Goal: Navigation & Orientation: Locate item on page

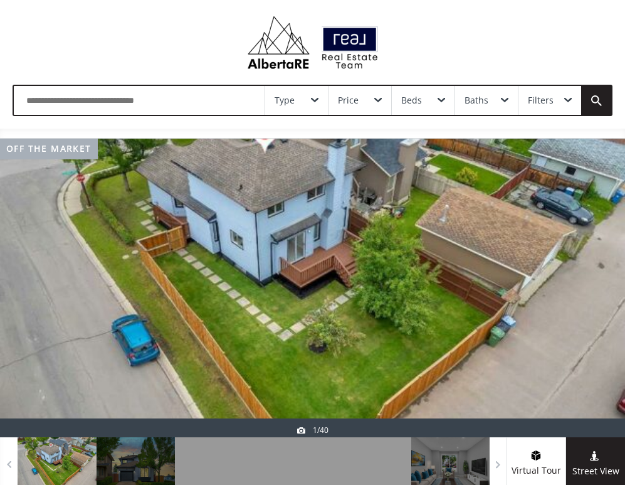
click at [419, 293] on div at bounding box center [312, 288] width 625 height 298
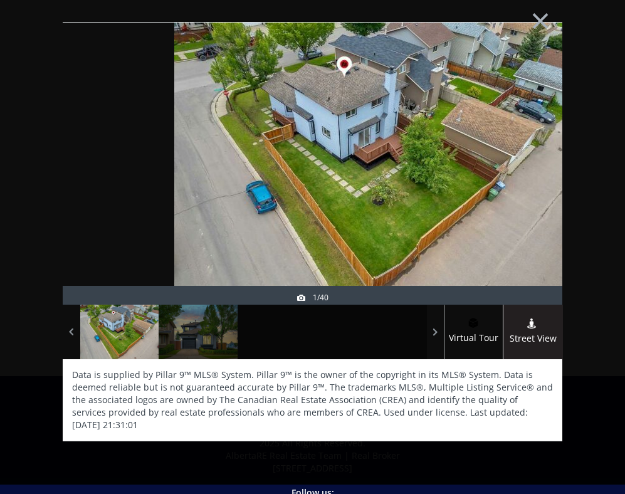
scroll to position [267, 0]
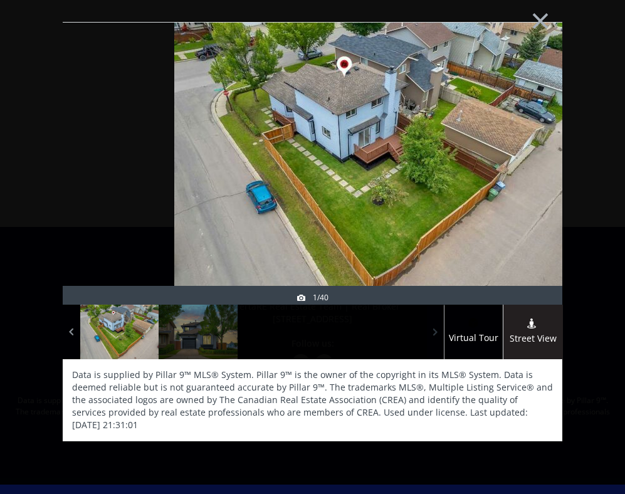
click at [436, 332] on span at bounding box center [435, 332] width 13 height 19
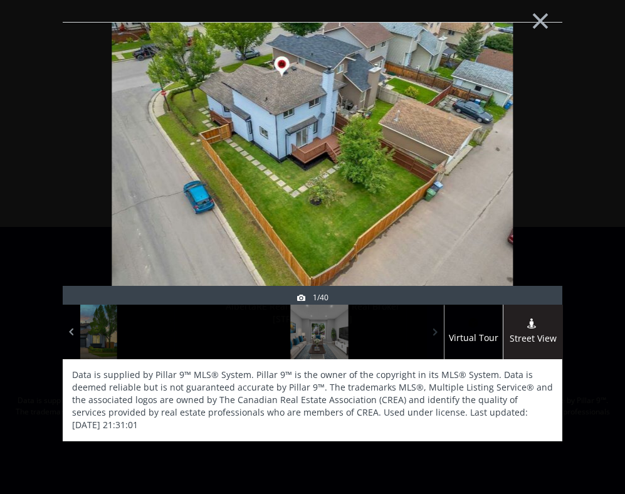
click at [436, 332] on span at bounding box center [435, 332] width 13 height 19
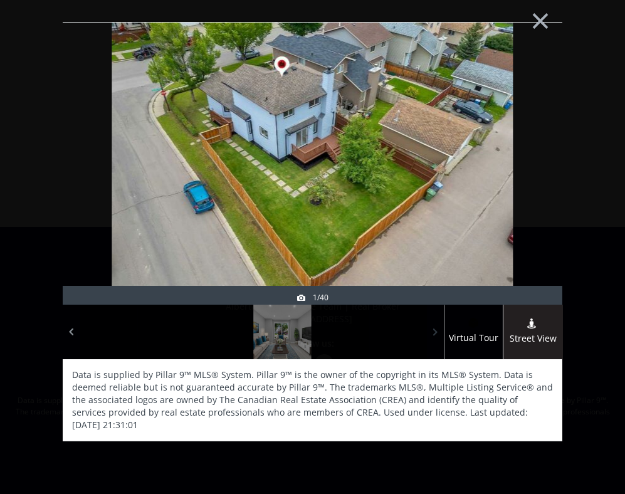
click at [436, 332] on span at bounding box center [435, 332] width 13 height 19
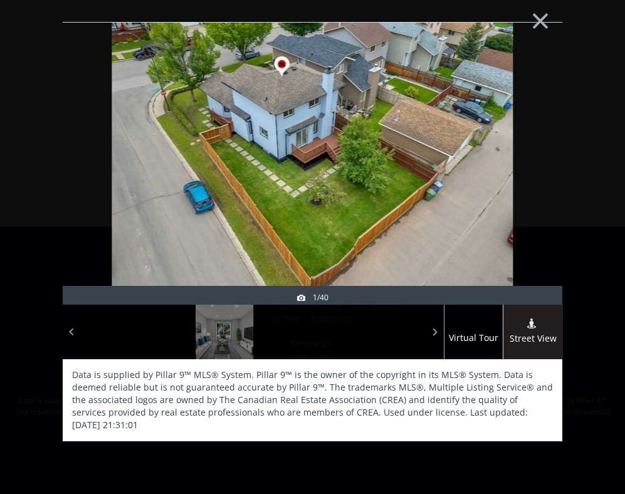
click at [469, 189] on img at bounding box center [312, 163] width 401 height 301
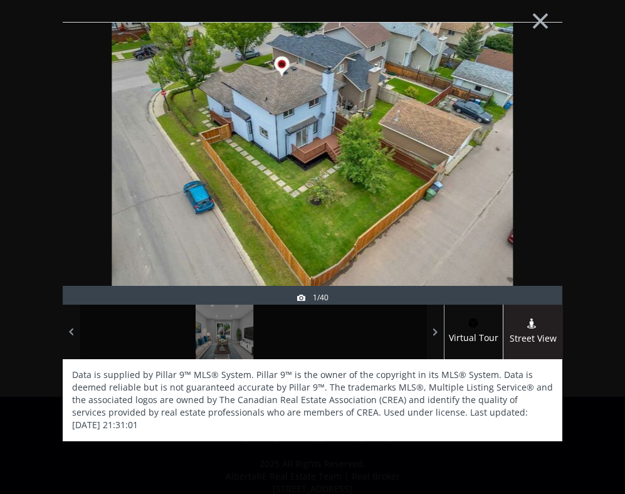
click at [303, 199] on img at bounding box center [312, 163] width 401 height 301
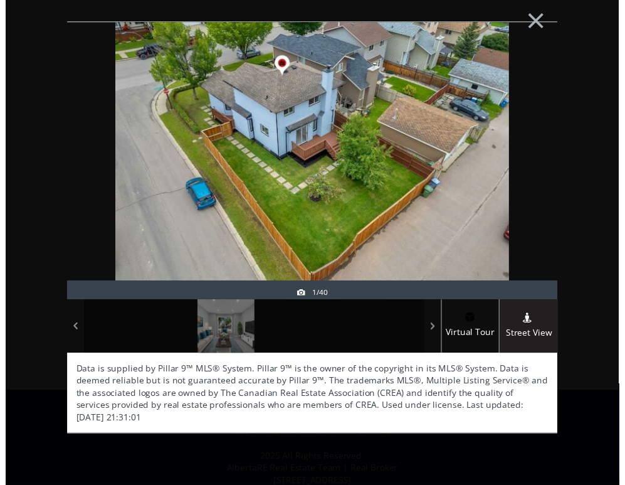
scroll to position [507, 0]
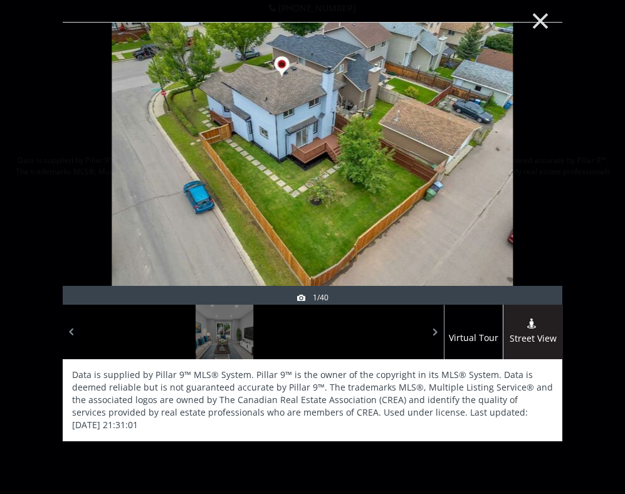
click at [544, 19] on button "×" at bounding box center [540, 19] width 69 height 51
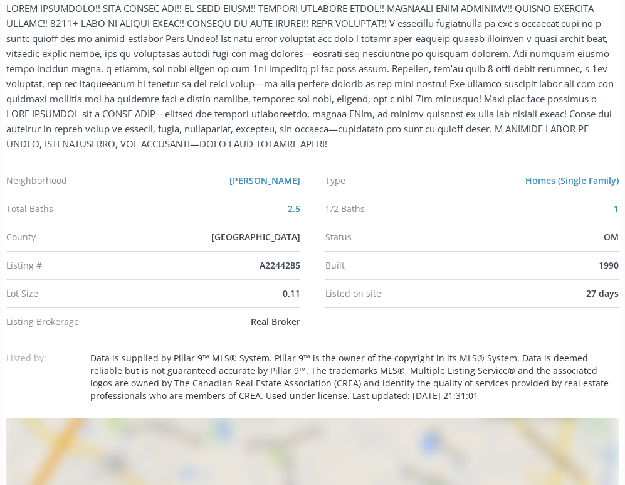
scroll to position [0, 0]
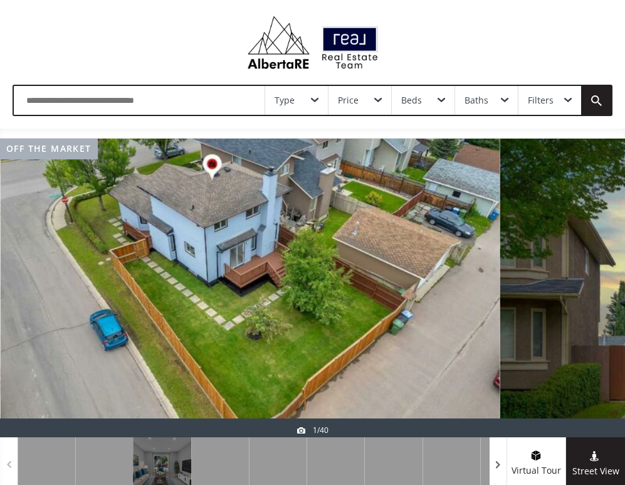
click at [497, 465] on span at bounding box center [498, 464] width 13 height 19
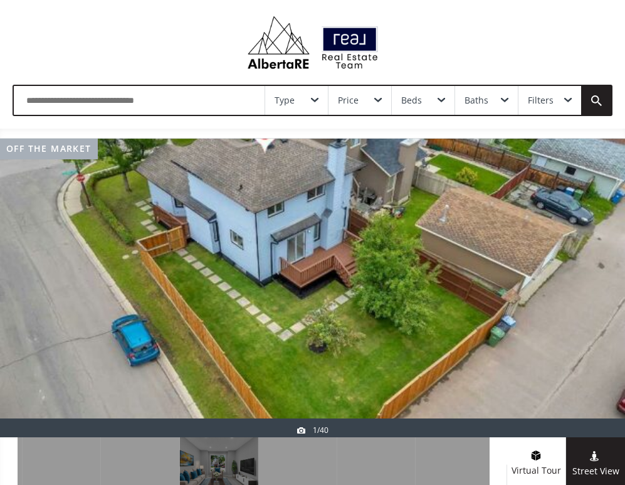
click at [498, 465] on div at bounding box center [499, 492] width 18 height 55
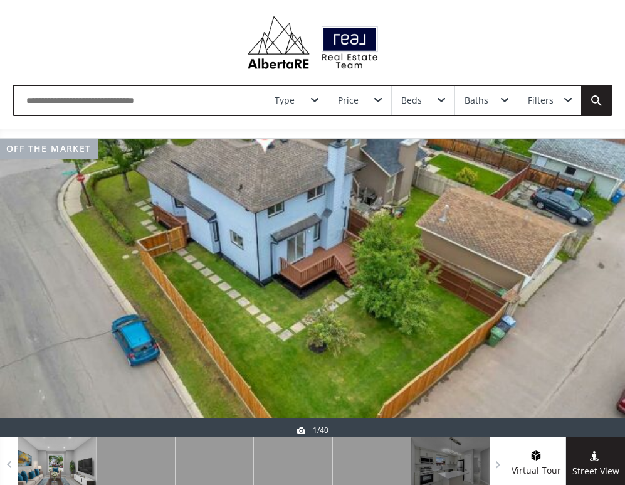
click at [62, 468] on div at bounding box center [57, 464] width 79 height 55
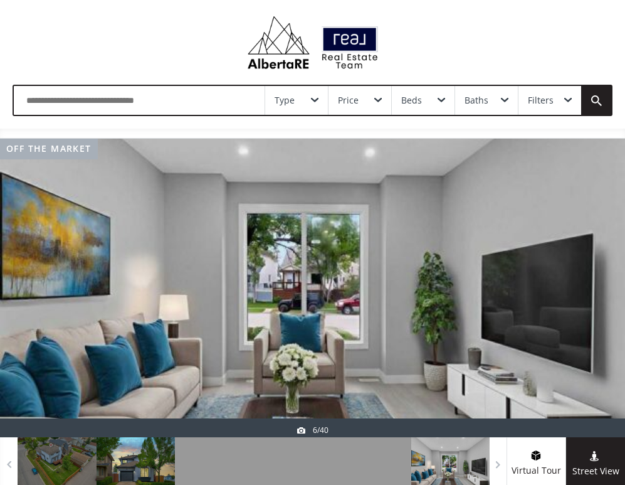
click at [122, 468] on div at bounding box center [136, 464] width 79 height 55
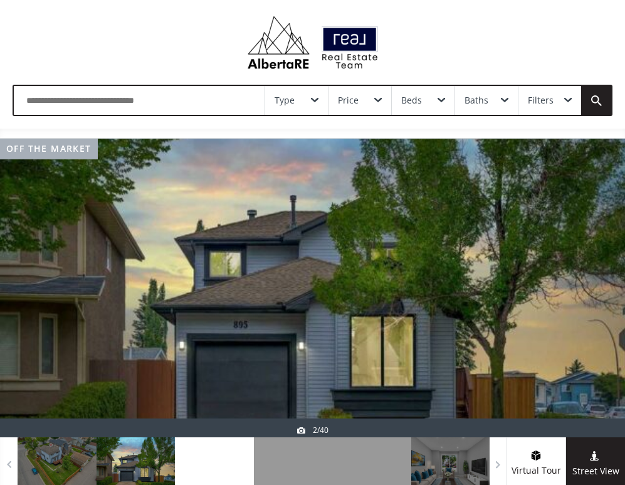
click at [247, 456] on div at bounding box center [214, 464] width 79 height 55
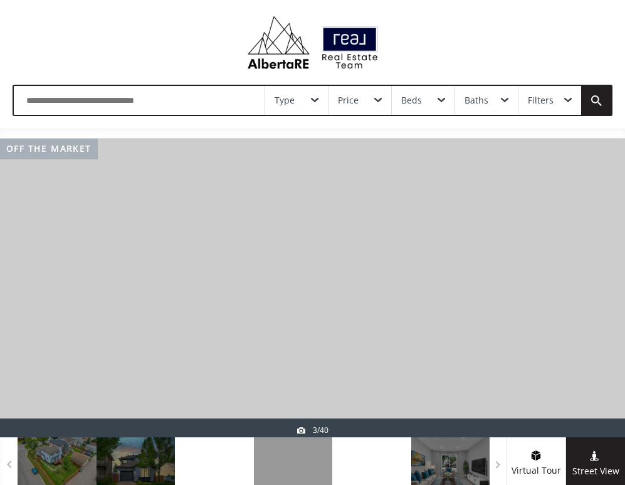
click at [351, 470] on div at bounding box center [371, 464] width 79 height 55
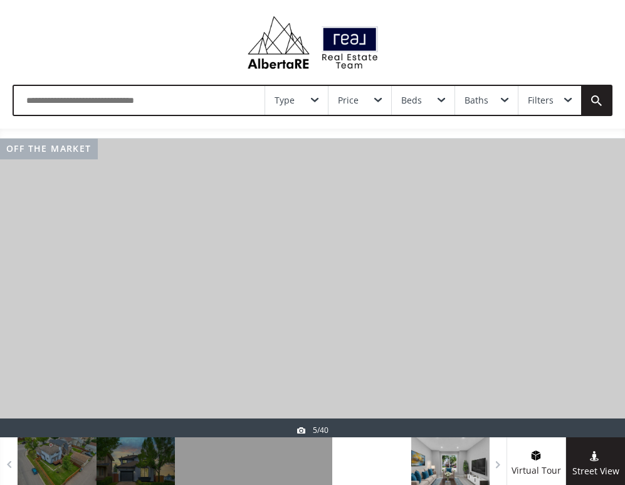
click at [426, 475] on div at bounding box center [450, 464] width 79 height 55
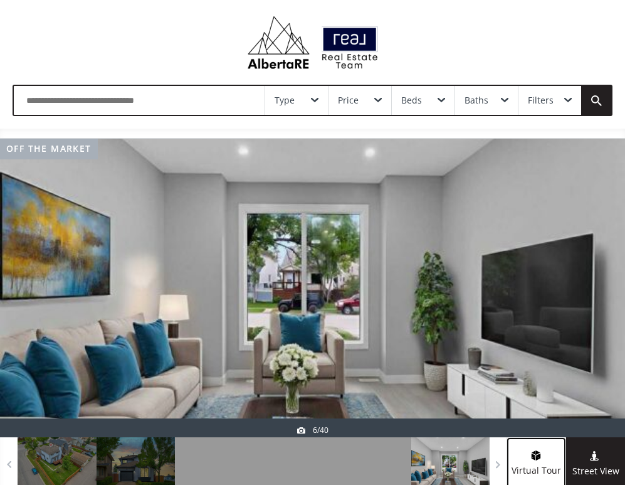
click at [511, 471] on span "Virtual Tour" at bounding box center [536, 470] width 59 height 14
